Goal: Information Seeking & Learning: Check status

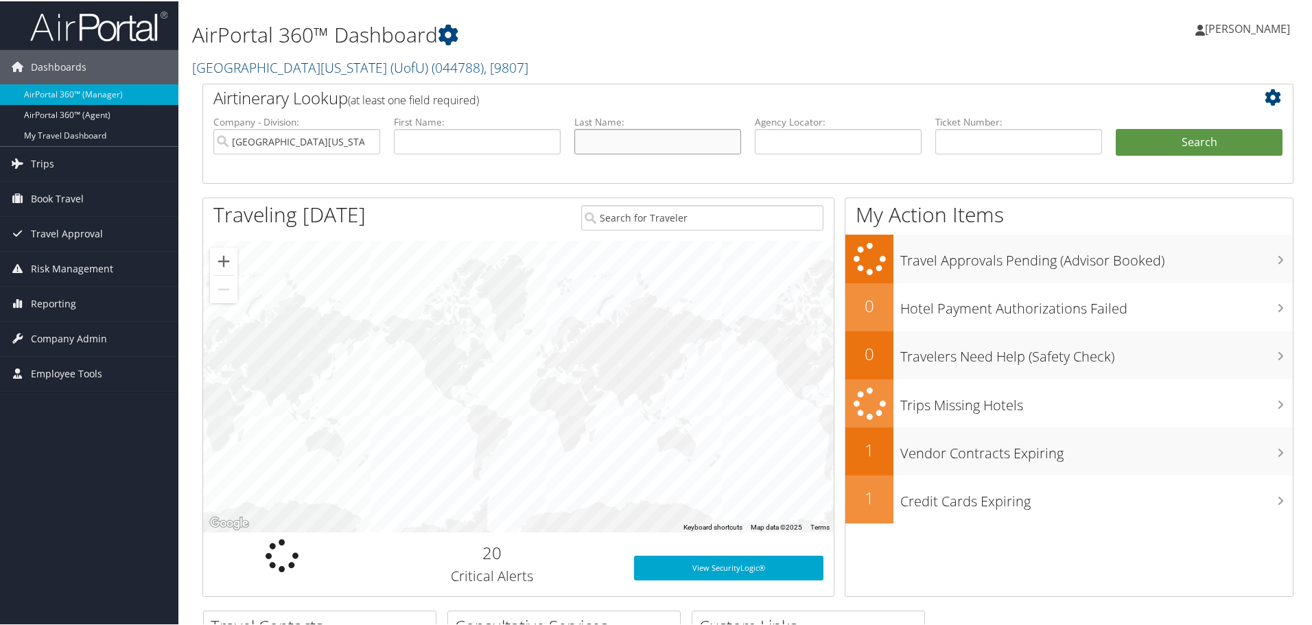
click at [599, 133] on input "text" at bounding box center [657, 140] width 167 height 25
type input "pu"
drag, startPoint x: 422, startPoint y: 139, endPoint x: 422, endPoint y: 124, distance: 15.1
click at [422, 137] on input "text" at bounding box center [477, 140] width 167 height 25
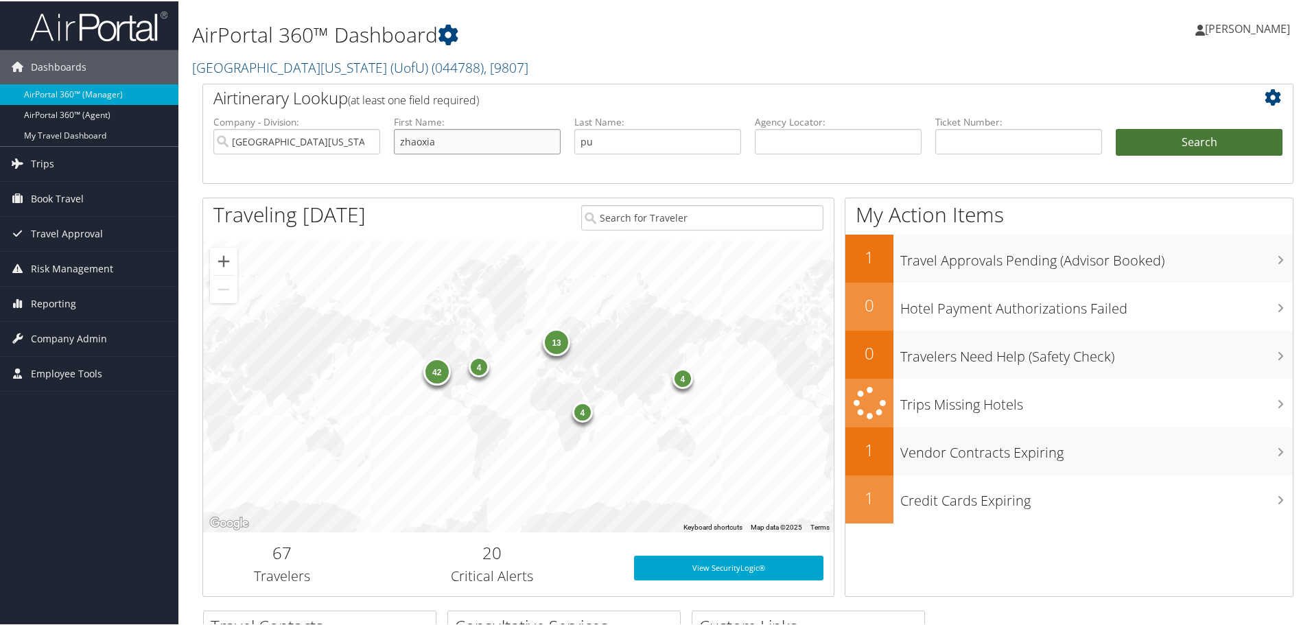
type input "zhaoxia"
click at [1195, 143] on button "Search" at bounding box center [1199, 141] width 167 height 27
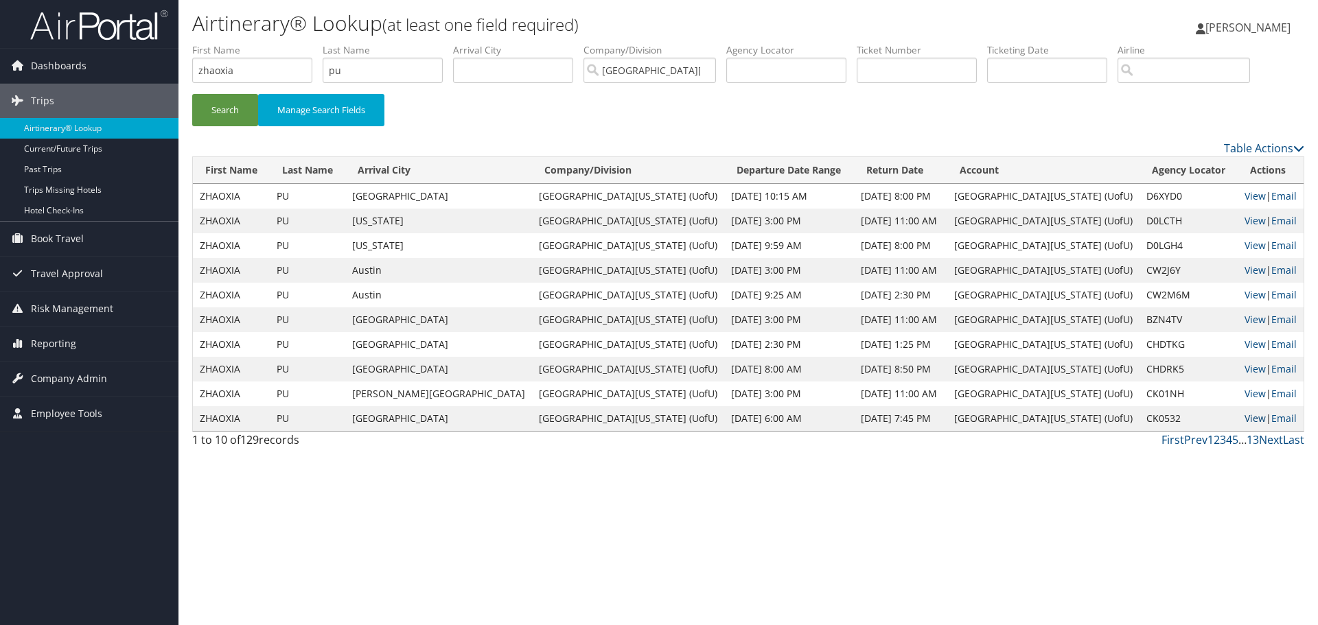
click at [1244, 417] on link "View" at bounding box center [1254, 418] width 21 height 13
click at [352, 69] on input "pu" at bounding box center [383, 70] width 120 height 25
type input "p"
click at [253, 61] on input "zhaoxia" at bounding box center [252, 70] width 120 height 25
type input "z"
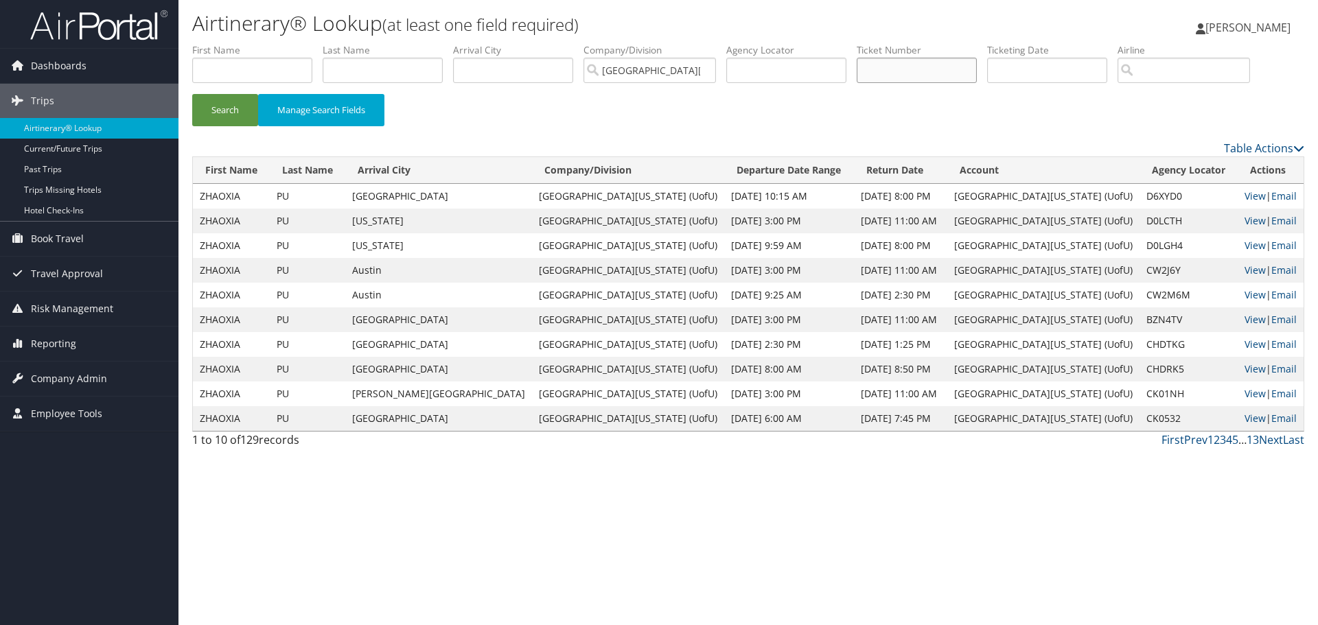
drag, startPoint x: 920, startPoint y: 72, endPoint x: 907, endPoint y: 66, distance: 14.4
click at [919, 71] on input "text" at bounding box center [916, 70] width 120 height 25
type input "0167143705903"
click at [226, 111] on button "Search" at bounding box center [225, 110] width 66 height 32
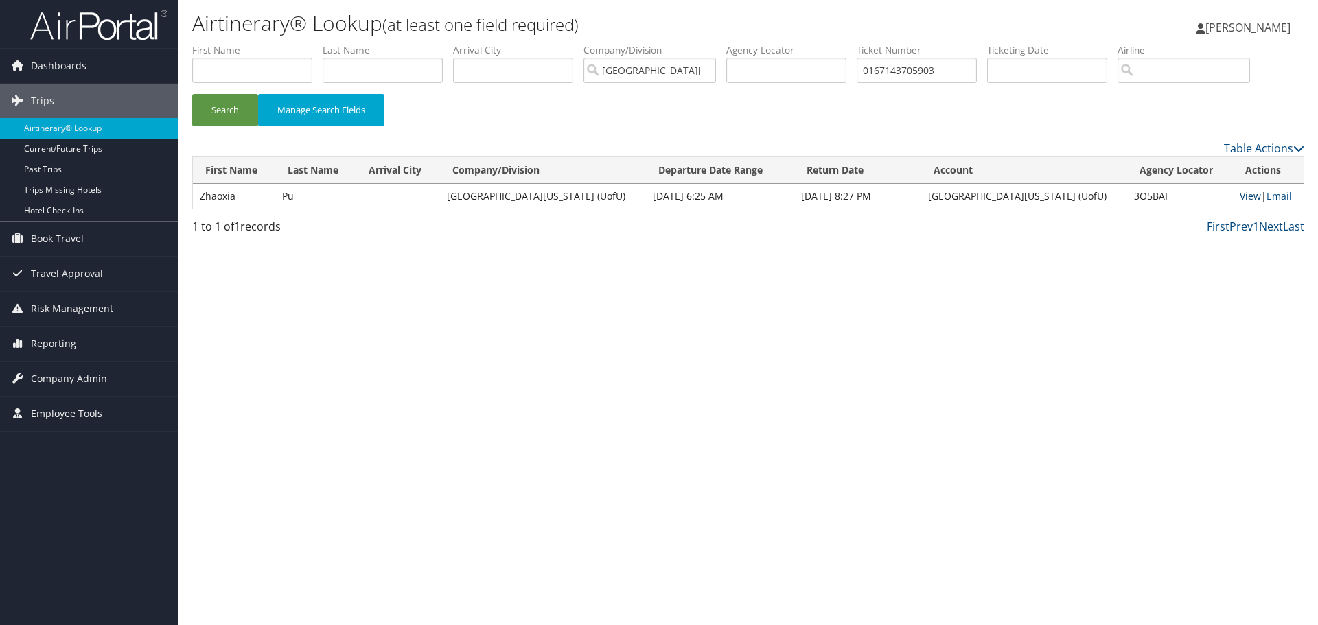
click at [1239, 194] on link "View" at bounding box center [1249, 195] width 21 height 13
click at [58, 343] on span "Reporting" at bounding box center [53, 344] width 45 height 34
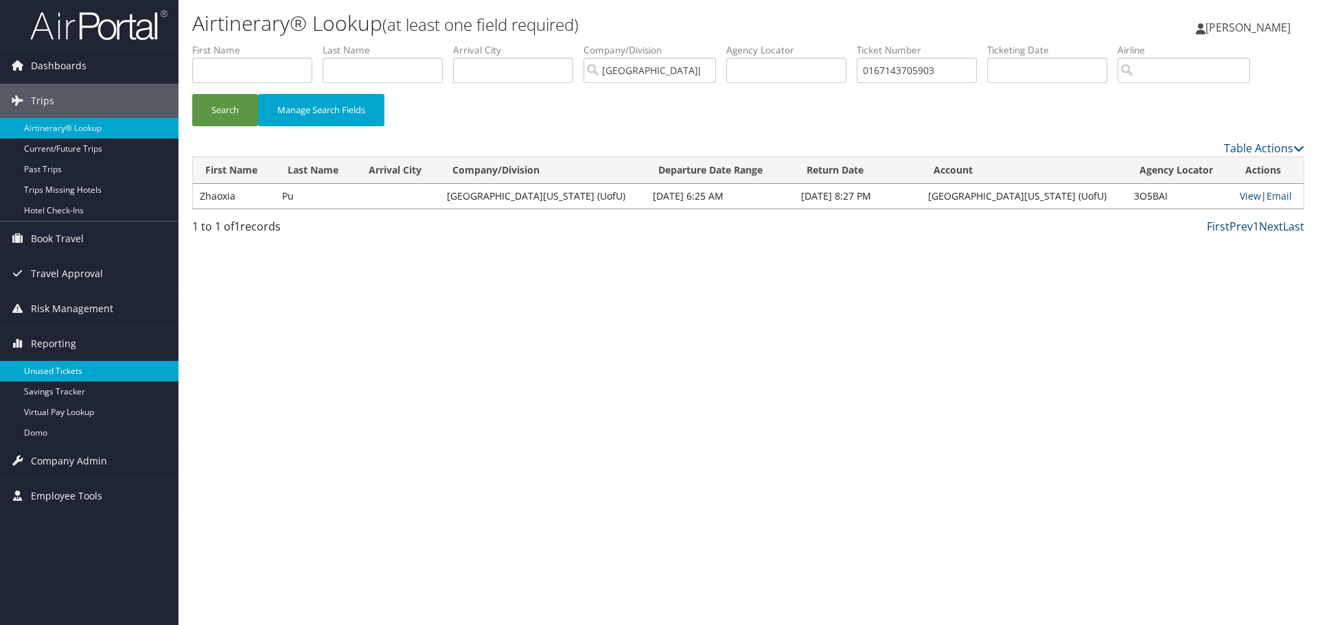
click at [62, 367] on link "Unused Tickets" at bounding box center [89, 371] width 178 height 21
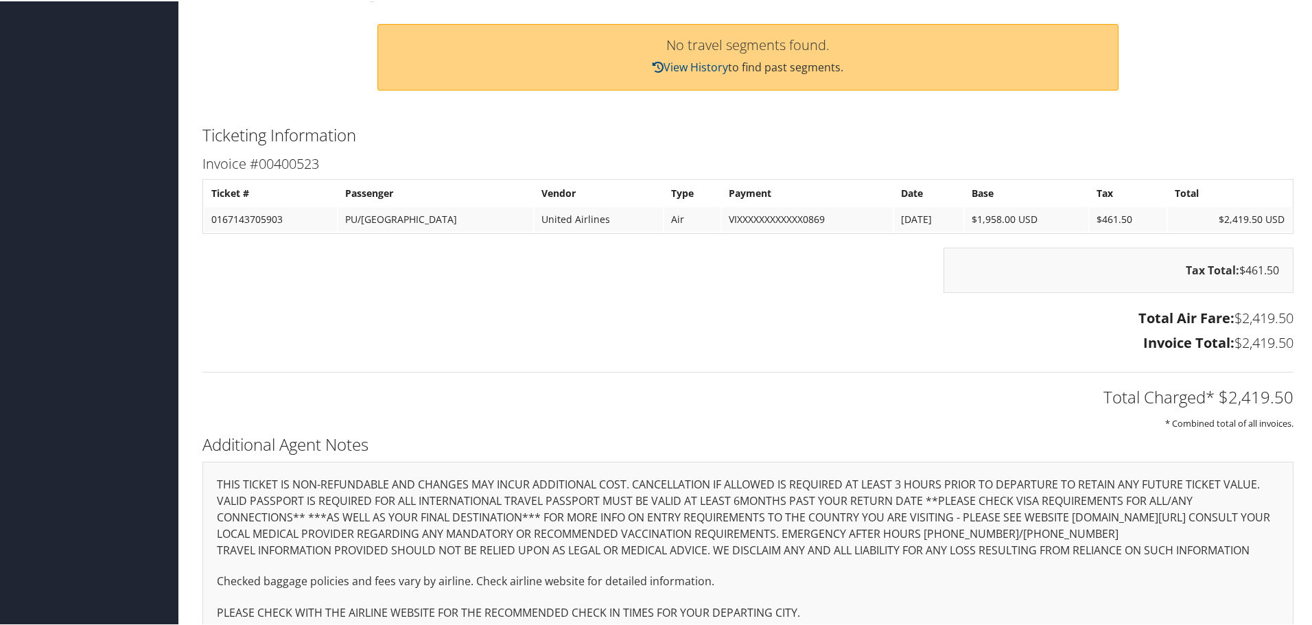
scroll to position [541, 0]
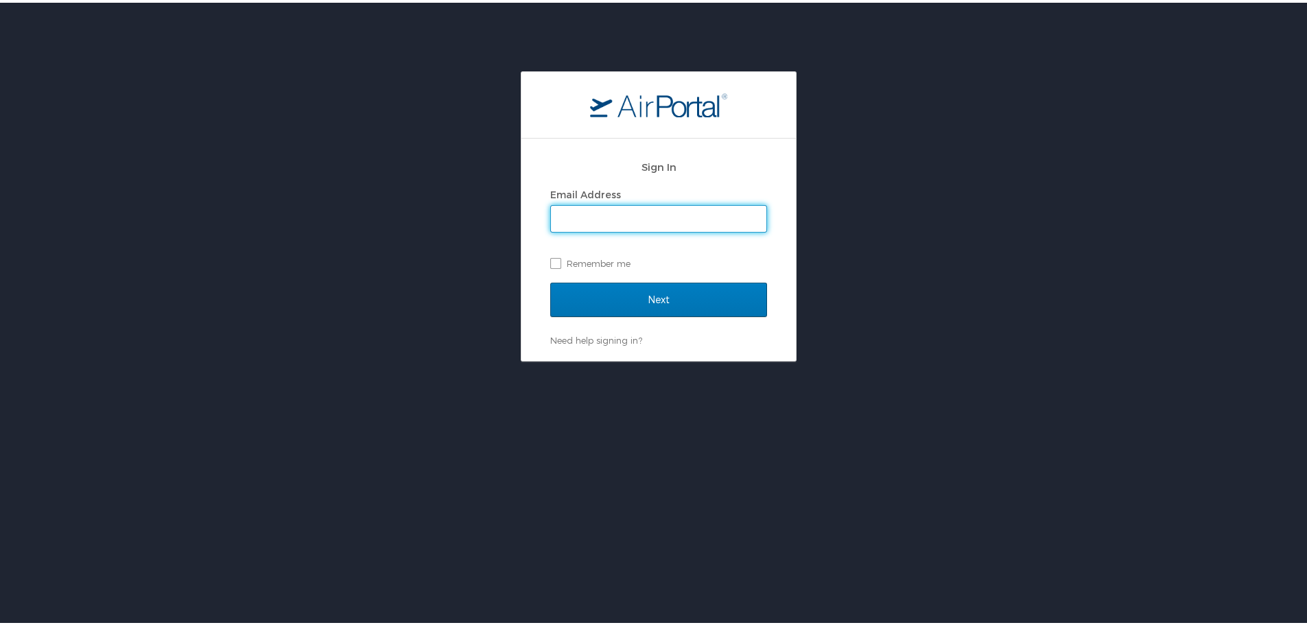
type input "[PERSON_NAME][EMAIL_ADDRESS][PERSON_NAME][DOMAIN_NAME]"
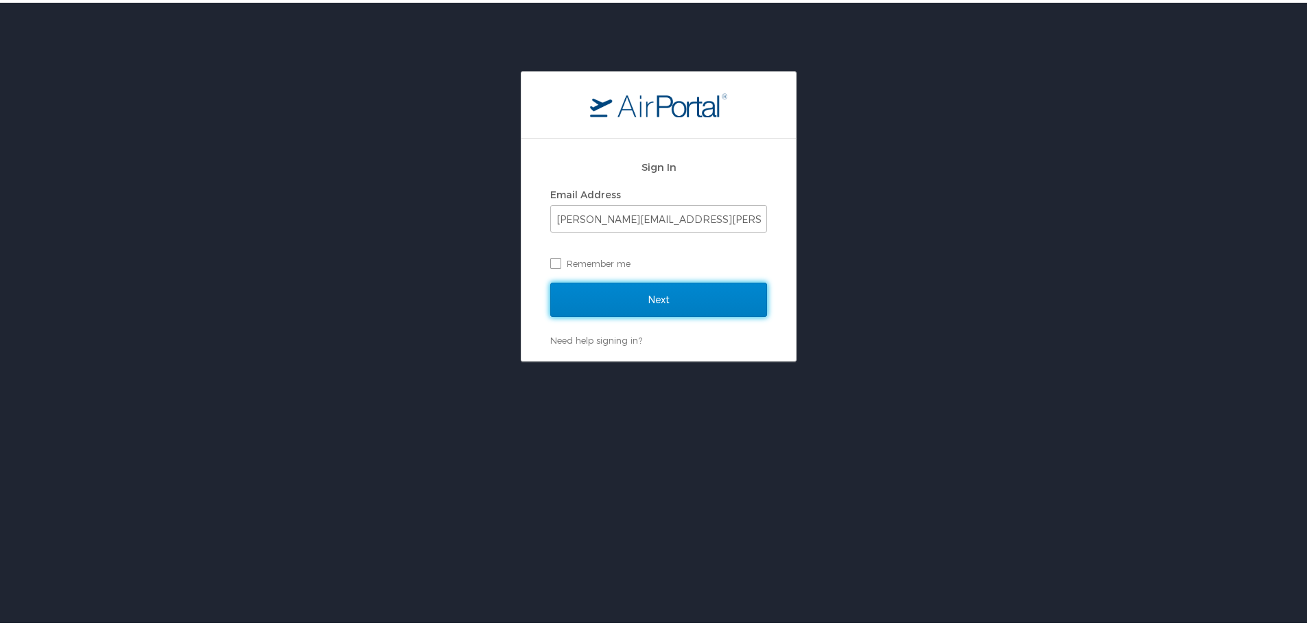
click at [647, 298] on input "Next" at bounding box center [658, 297] width 217 height 34
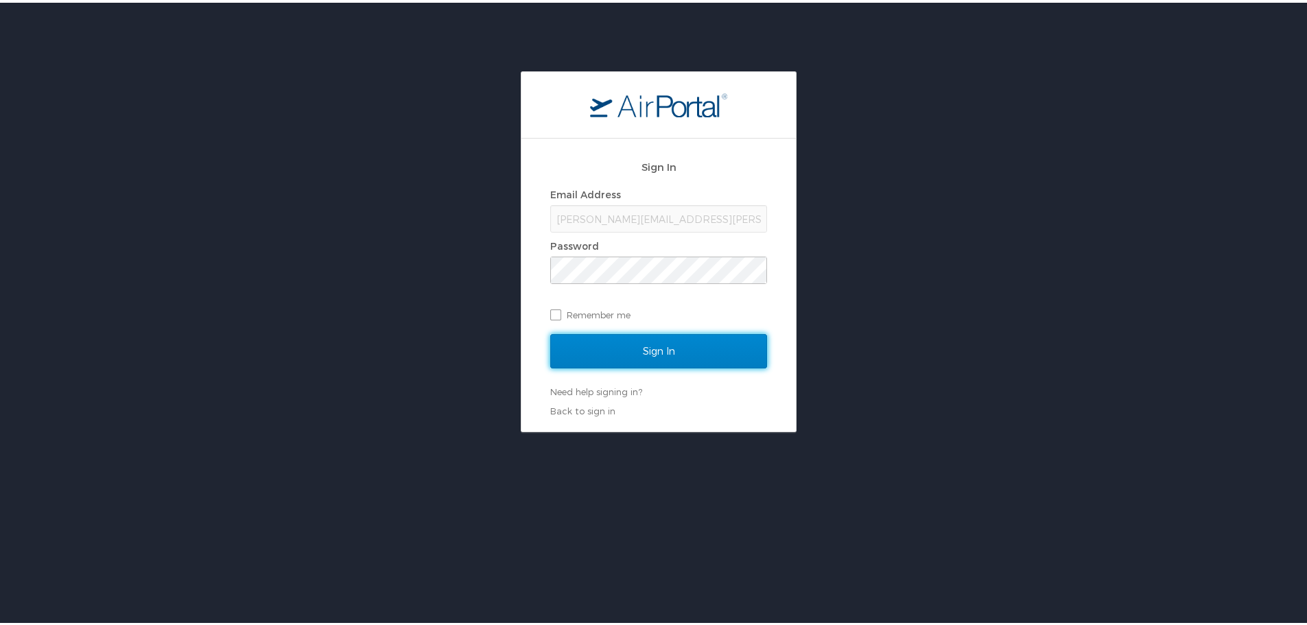
click at [642, 347] on input "Sign In" at bounding box center [658, 348] width 217 height 34
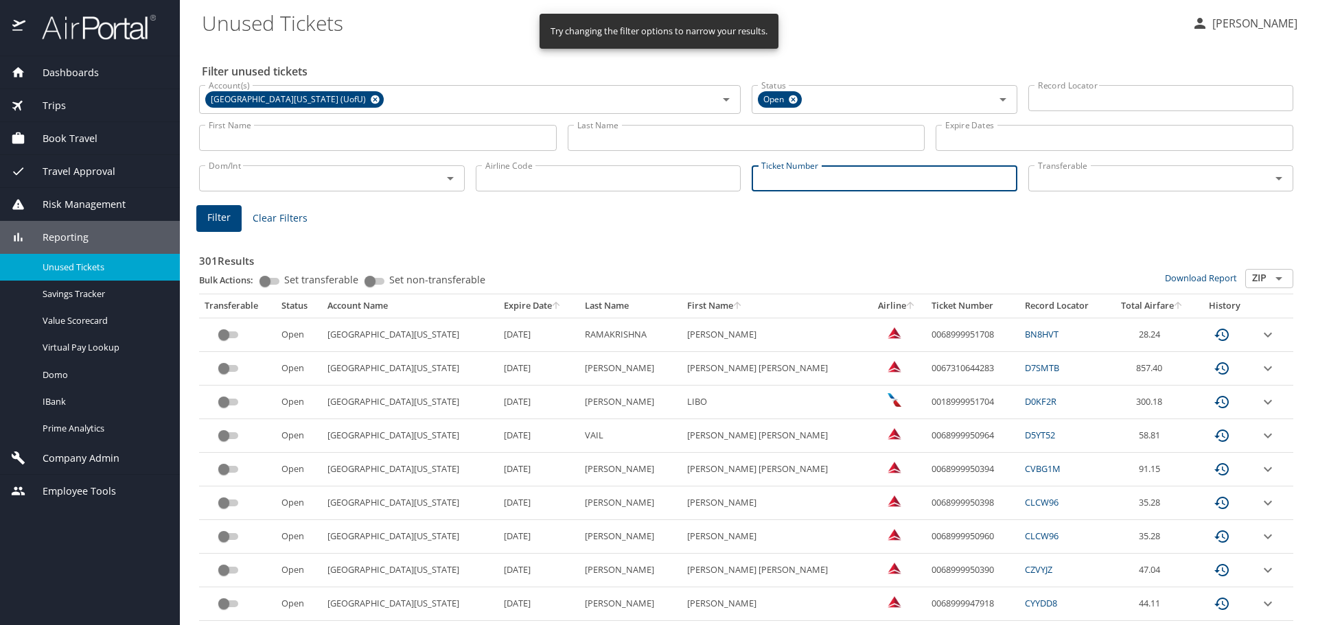
click at [782, 178] on input "Ticket Number" at bounding box center [884, 178] width 266 height 26
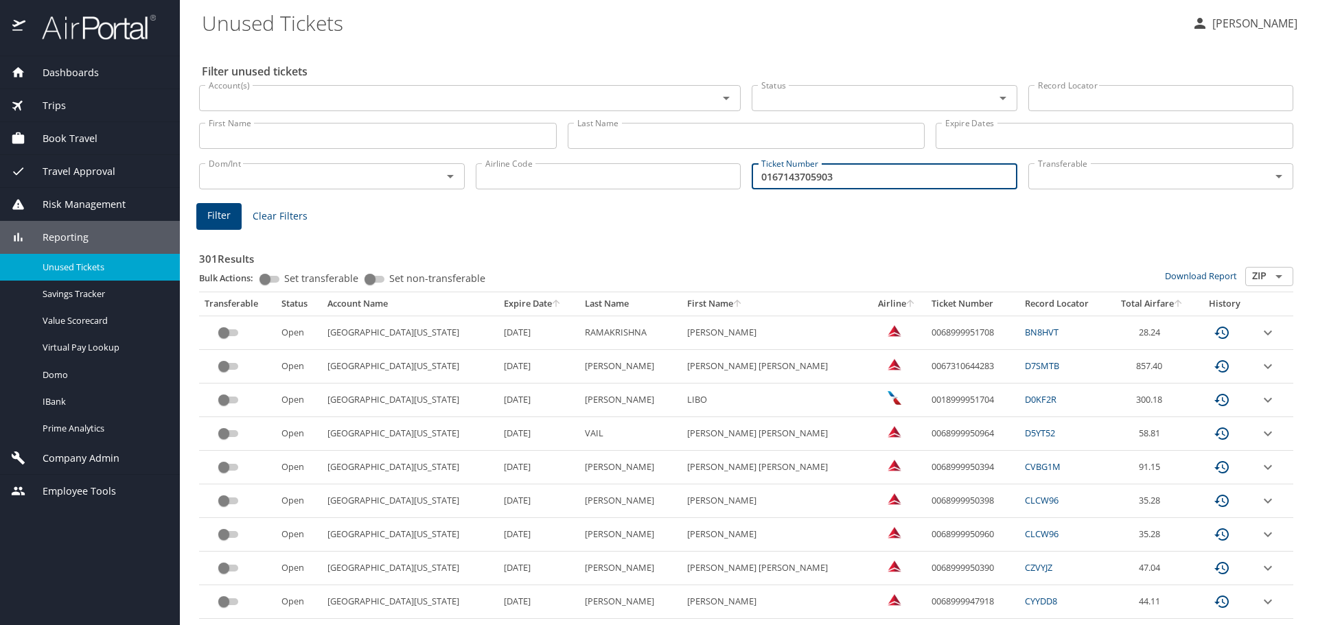
type input "0167143705903"
click at [220, 211] on span "Filter" at bounding box center [218, 215] width 23 height 17
